Goal: Find specific page/section: Find specific page/section

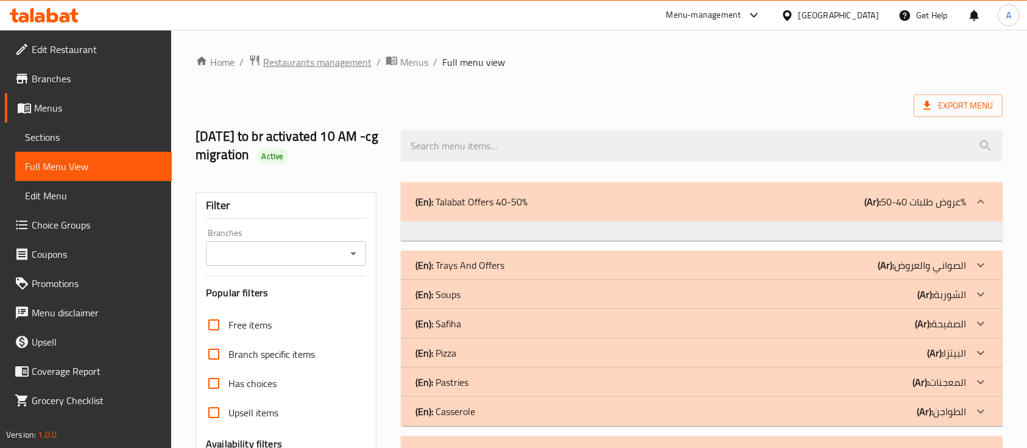
click at [319, 69] on span "Restaurants management" at bounding box center [317, 62] width 108 height 15
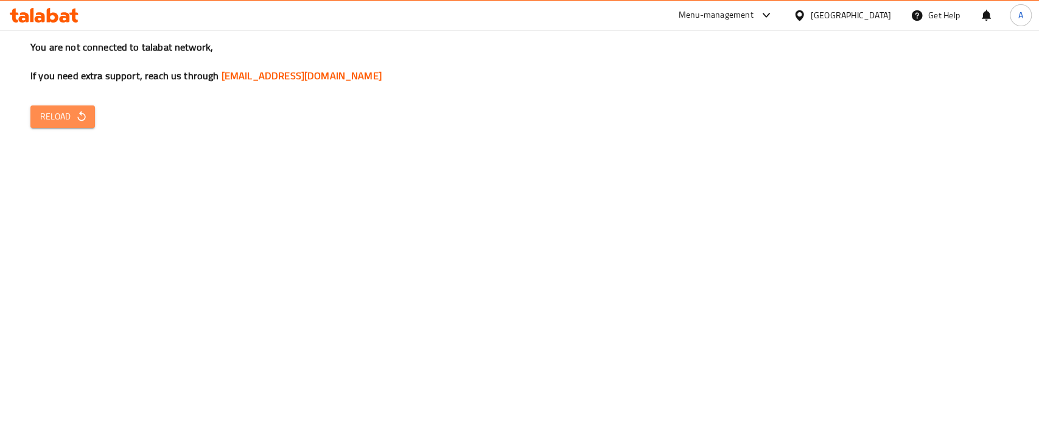
click at [65, 114] on span "Reload" at bounding box center [62, 116] width 45 height 15
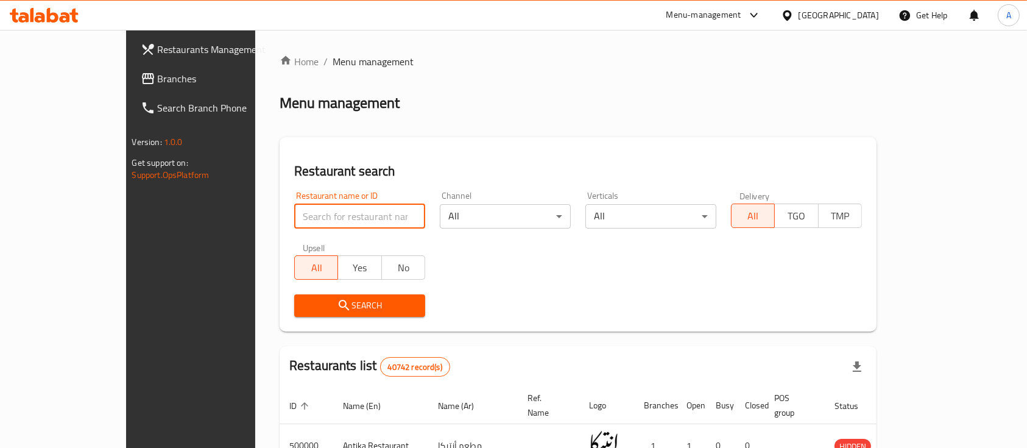
click at [315, 209] on input "search" at bounding box center [359, 216] width 131 height 24
type input "PAPA [PERSON_NAME]'s"
click button "Search" at bounding box center [359, 305] width 131 height 23
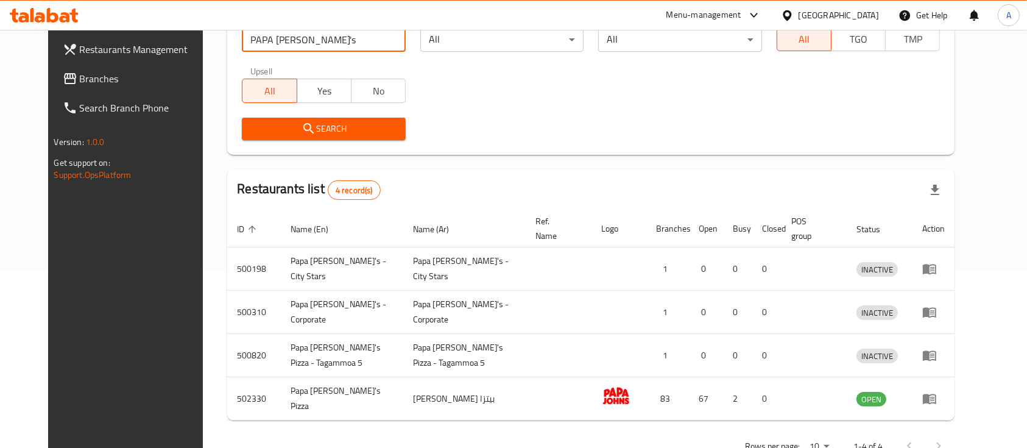
scroll to position [199, 0]
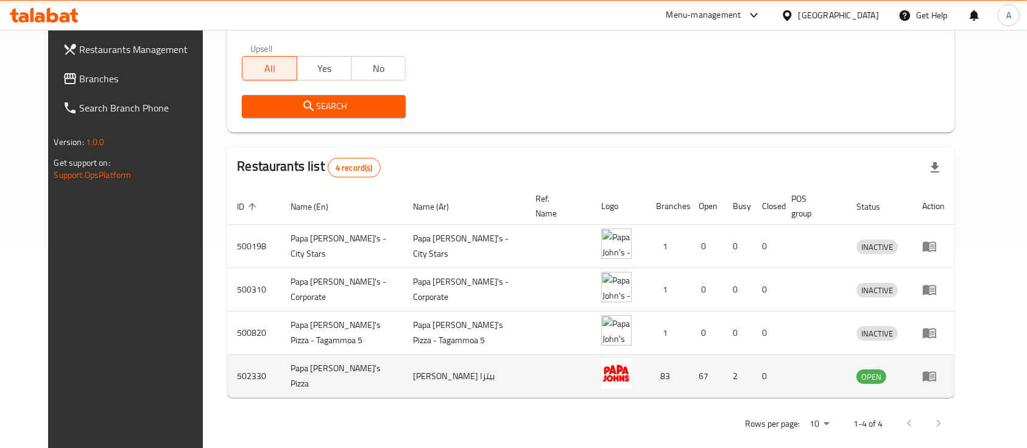
click at [227, 362] on td "502330" at bounding box center [254, 375] width 54 height 43
copy td "502330"
